Goal: Task Accomplishment & Management: Use online tool/utility

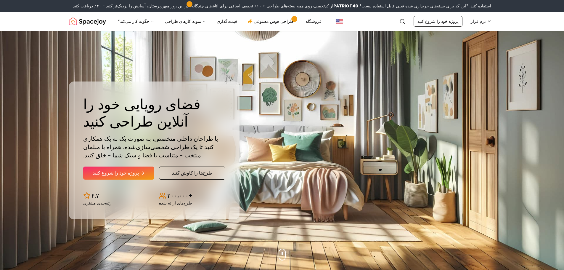
click at [253, 63] on div "فضای رویایی خود را آنلاین طراحی کنید با طراحان داخلی متخصص، به صورت یک به یک هم…" at bounding box center [282, 150] width 455 height 239
click at [259, 24] on font "طراحی هوش مصنوعی" at bounding box center [274, 21] width 40 height 6
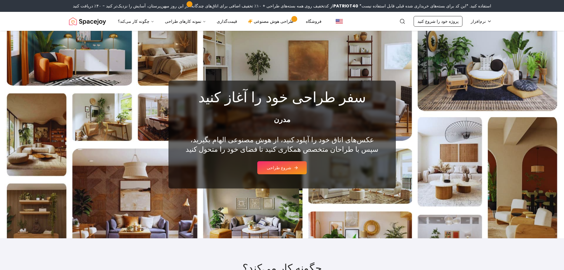
click at [282, 163] on button "شروع طراحی" at bounding box center [281, 167] width 49 height 13
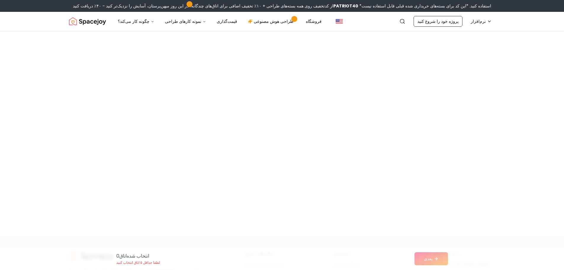
scroll to position [3286, 0]
